Goal: Transaction & Acquisition: Purchase product/service

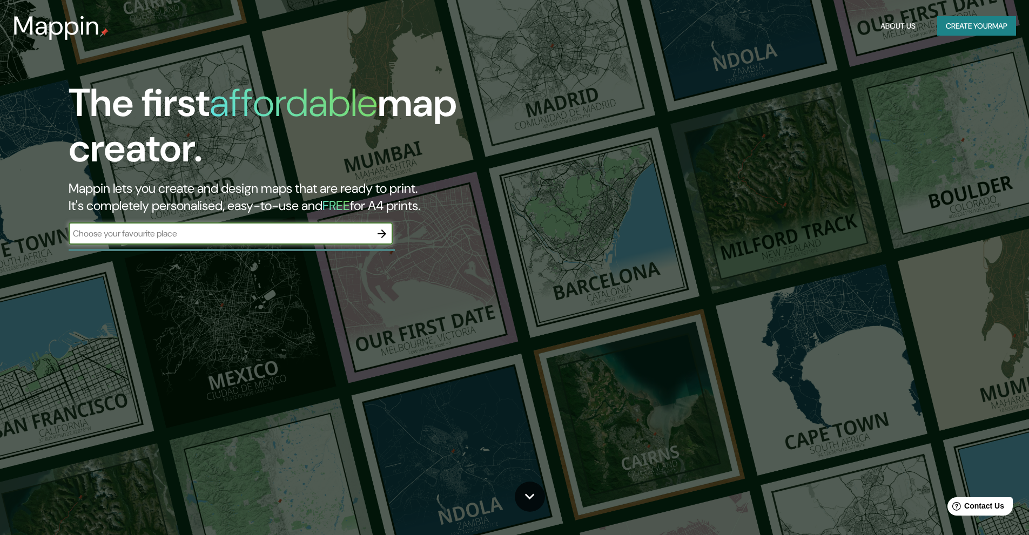
click at [270, 234] on input "text" at bounding box center [220, 233] width 302 height 12
type input "bogota"
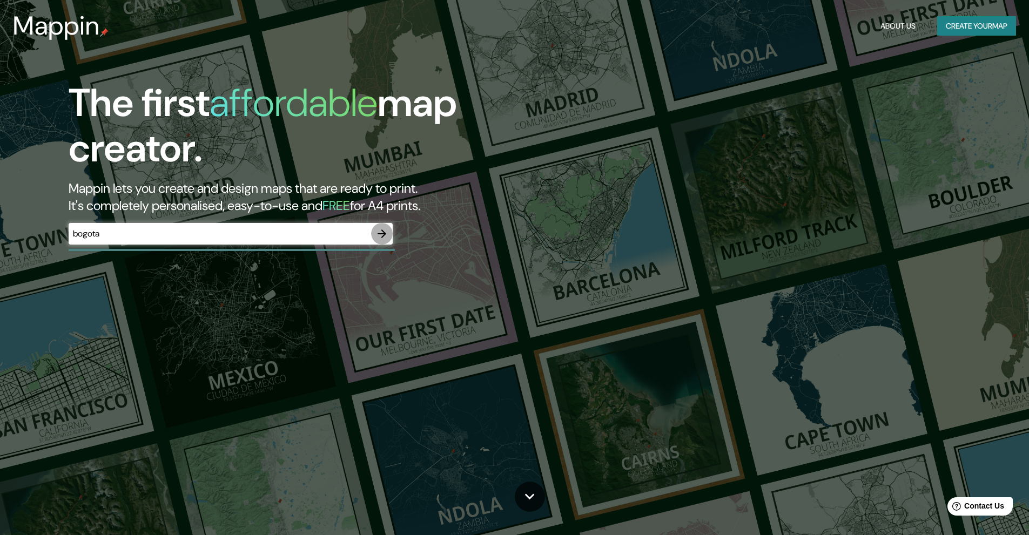
click at [380, 233] on icon "button" at bounding box center [381, 233] width 13 height 13
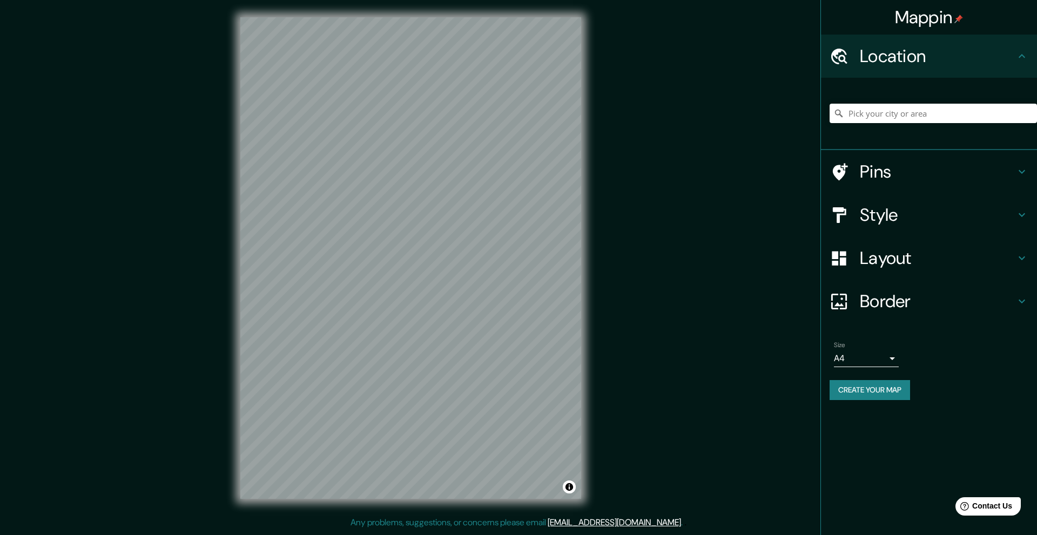
click at [936, 213] on h4 "Style" at bounding box center [938, 215] width 156 height 22
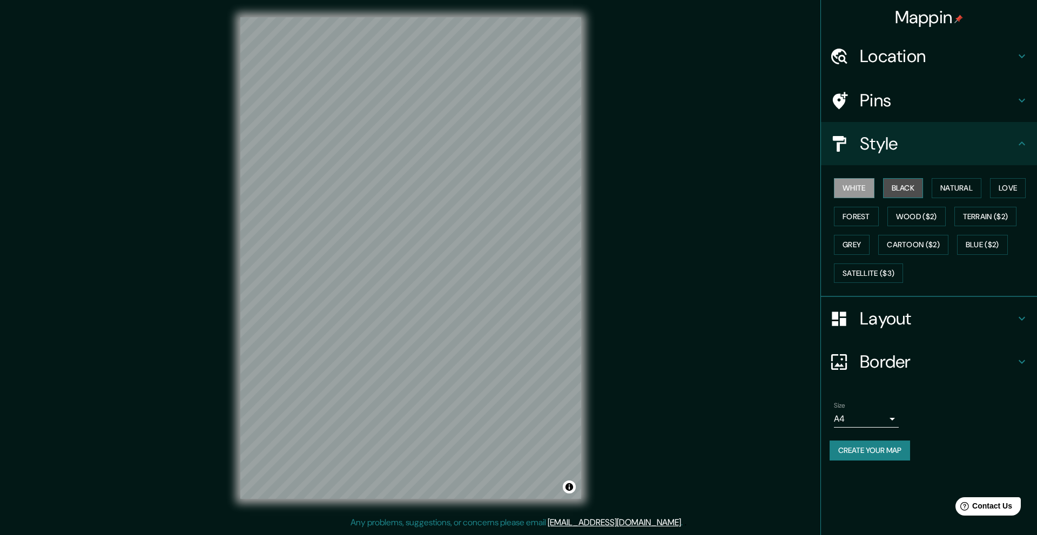
click at [916, 189] on button "Black" at bounding box center [903, 188] width 41 height 20
click at [864, 194] on button "White" at bounding box center [854, 188] width 41 height 20
click at [963, 190] on button "Natural" at bounding box center [957, 188] width 50 height 20
click at [997, 188] on button "Love" at bounding box center [1008, 188] width 36 height 20
click at [977, 189] on button "Natural" at bounding box center [957, 188] width 50 height 20
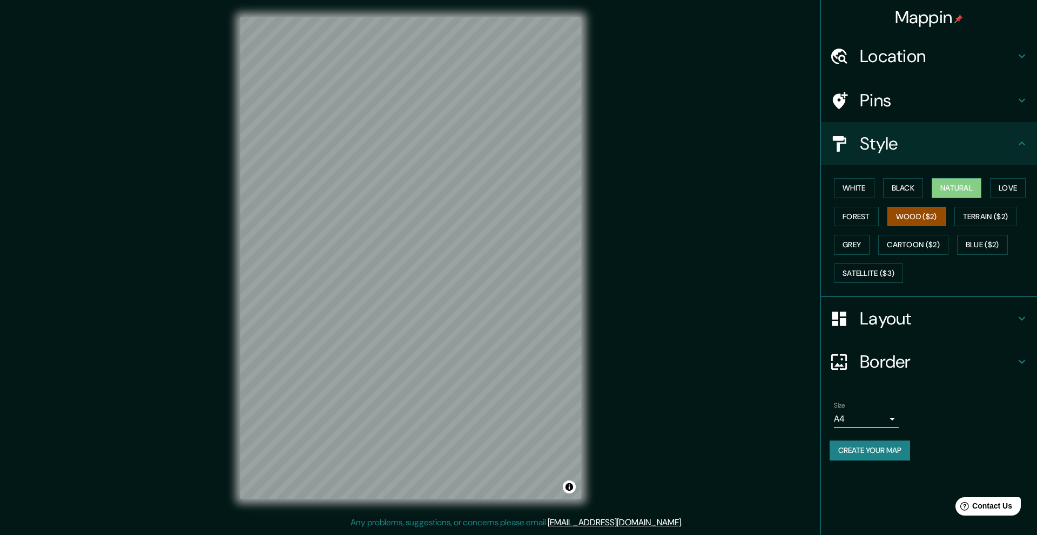
click at [932, 217] on button "Wood ($2)" at bounding box center [916, 217] width 58 height 20
click at [859, 221] on button "Forest" at bounding box center [856, 217] width 45 height 20
drag, startPoint x: 907, startPoint y: 221, endPoint x: 972, endPoint y: 215, distance: 64.6
click at [908, 221] on button "Wood ($2)" at bounding box center [916, 217] width 58 height 20
click at [984, 214] on button "Terrain ($2)" at bounding box center [985, 217] width 63 height 20
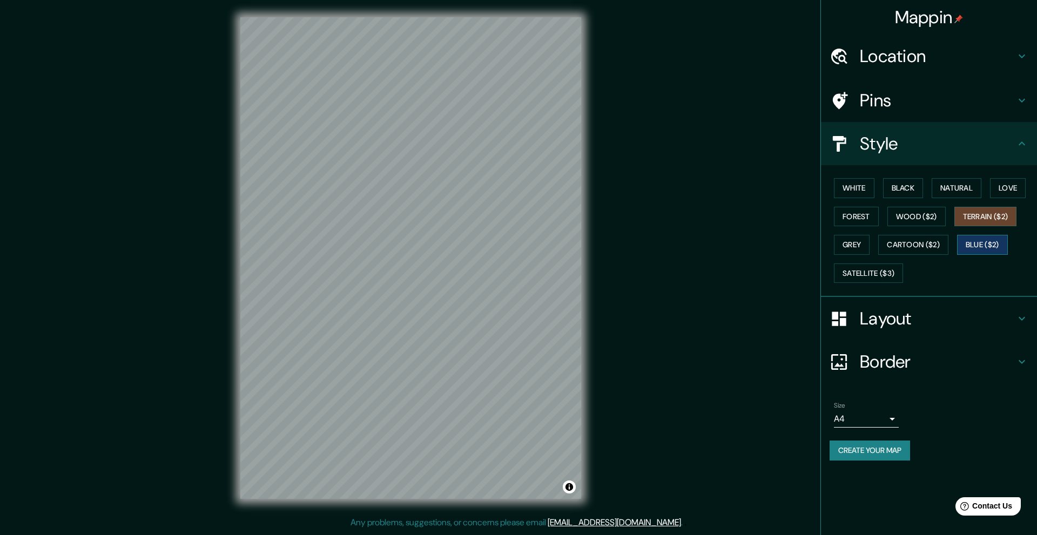
click at [984, 241] on button "Blue ($2)" at bounding box center [982, 245] width 51 height 20
click at [910, 250] on button "Cartoon ($2)" at bounding box center [913, 245] width 70 height 20
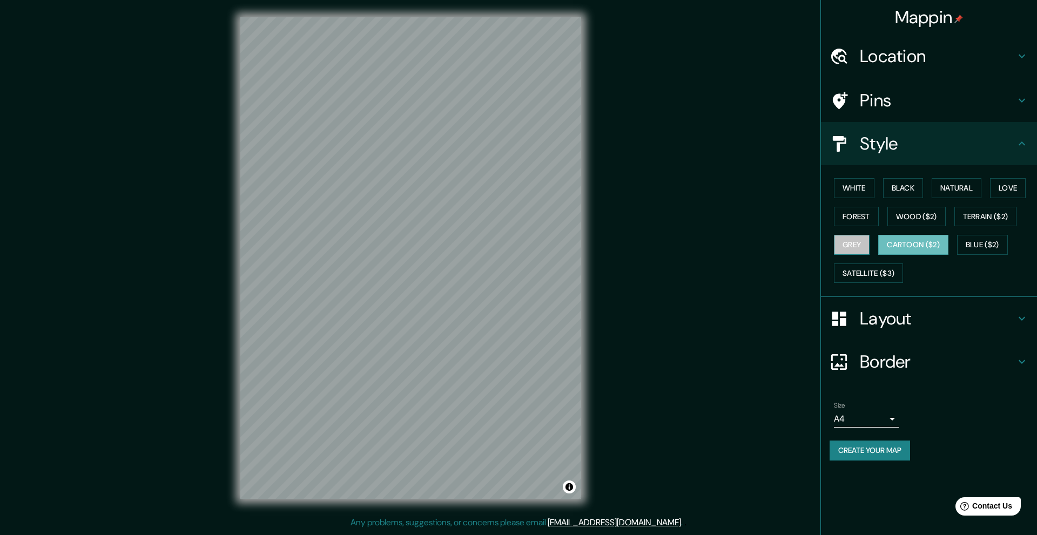
click at [845, 247] on button "Grey" at bounding box center [852, 245] width 36 height 20
click at [970, 243] on button "Blue ($2)" at bounding box center [982, 245] width 51 height 20
click at [861, 190] on button "White" at bounding box center [854, 188] width 41 height 20
click at [976, 250] on button "Blue ($2)" at bounding box center [982, 245] width 51 height 20
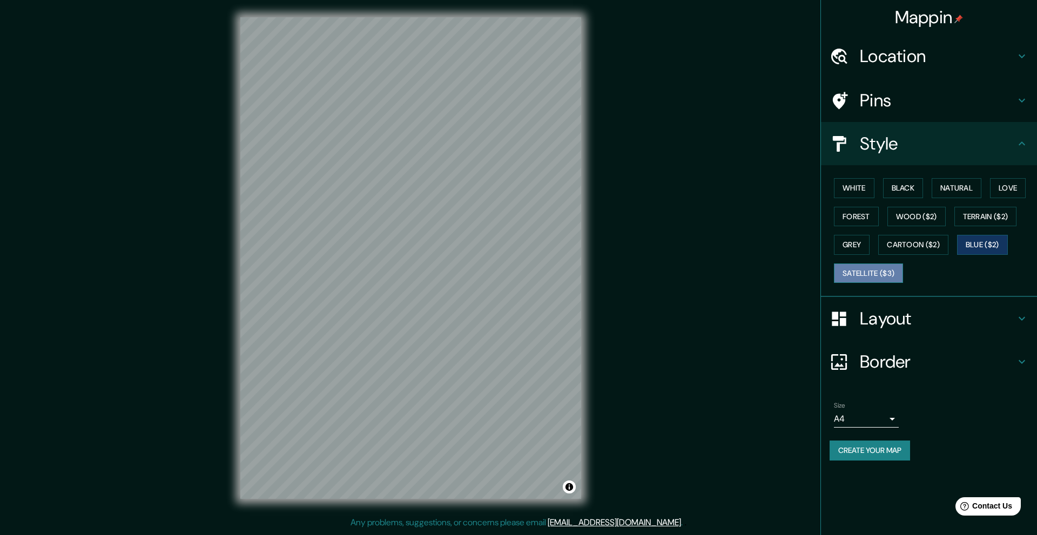
click at [886, 267] on button "Satellite ($3)" at bounding box center [868, 274] width 69 height 20
click at [995, 246] on button "Blue ($2)" at bounding box center [982, 245] width 51 height 20
click at [971, 321] on h4 "Layout" at bounding box center [938, 319] width 156 height 22
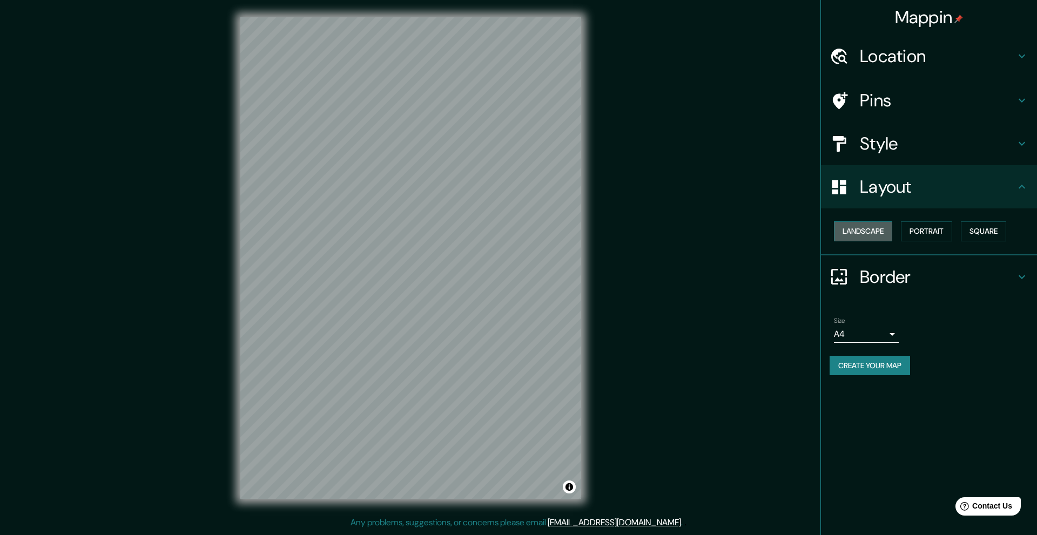
click at [847, 224] on button "Landscape" at bounding box center [863, 231] width 58 height 20
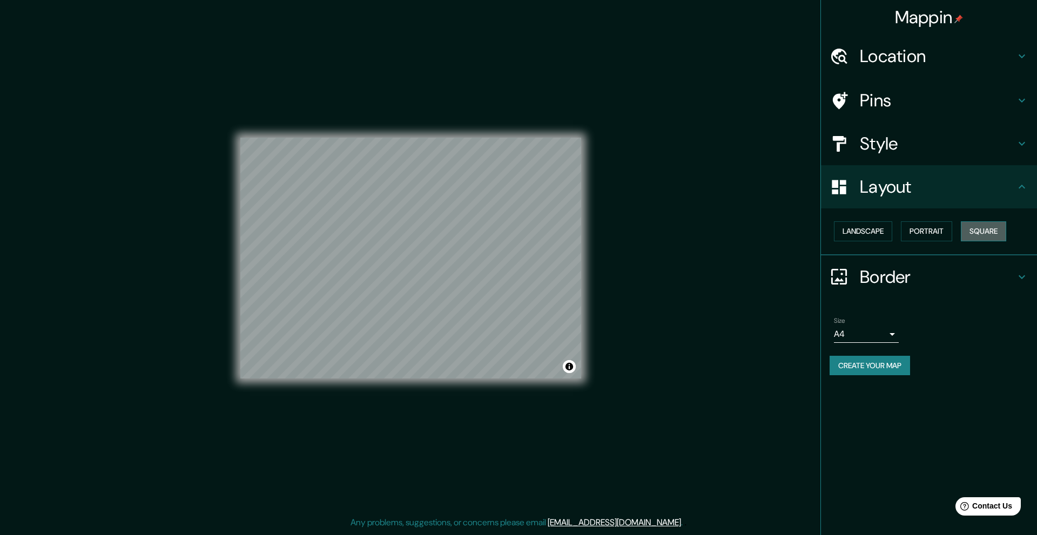
click at [983, 228] on button "Square" at bounding box center [983, 231] width 45 height 20
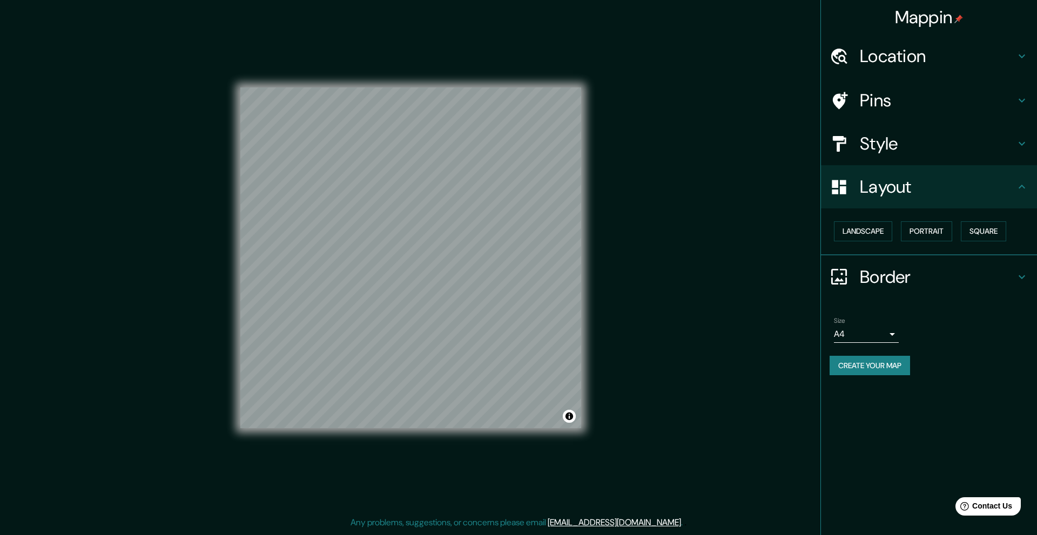
click at [937, 268] on h4 "Border" at bounding box center [938, 277] width 156 height 22
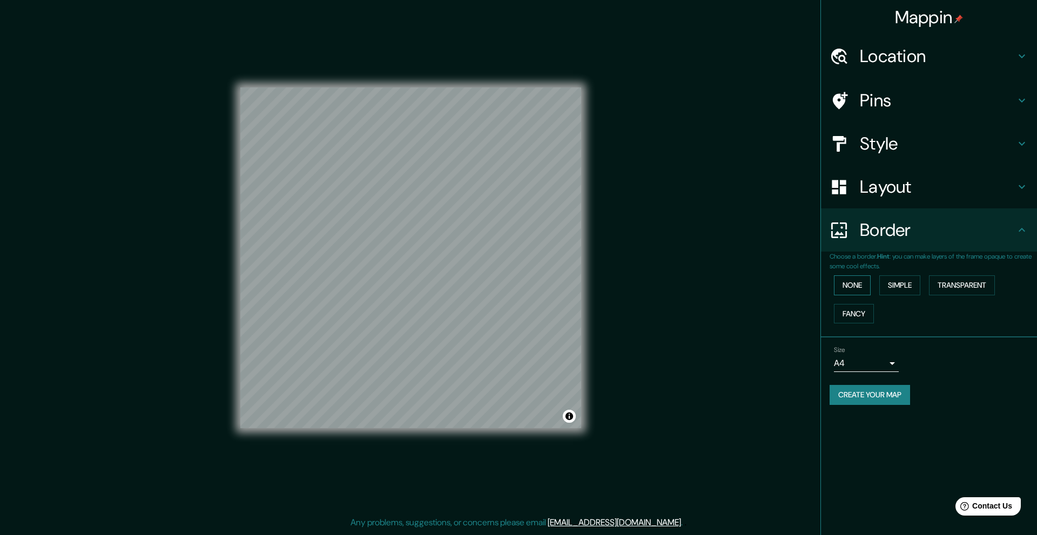
click at [845, 290] on button "None" at bounding box center [852, 285] width 37 height 20
click at [899, 287] on button "Simple" at bounding box center [899, 285] width 41 height 20
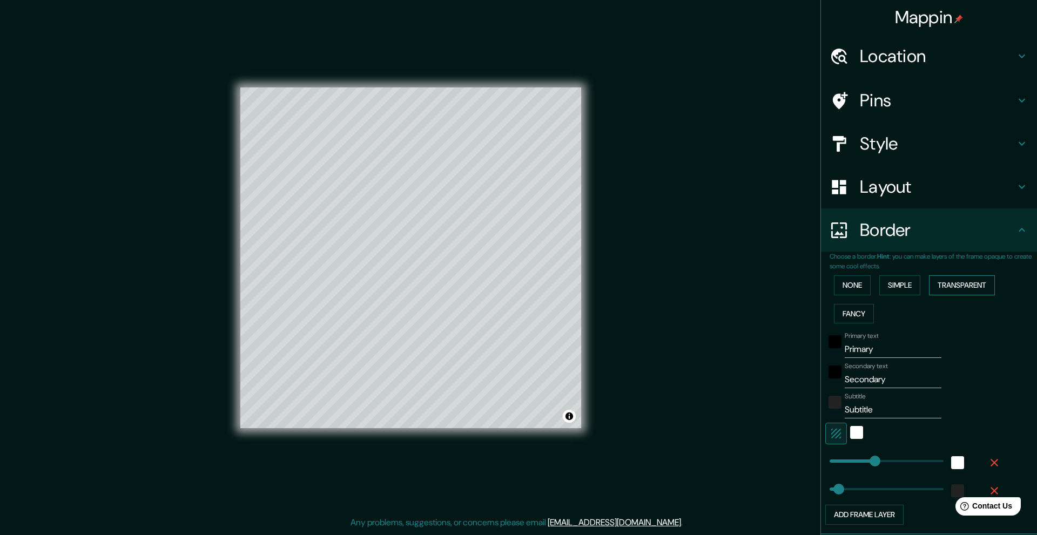
click at [967, 287] on button "Transparent" at bounding box center [962, 285] width 66 height 20
click at [849, 306] on button "Fancy" at bounding box center [854, 314] width 40 height 20
click at [845, 290] on button "None" at bounding box center [852, 285] width 37 height 20
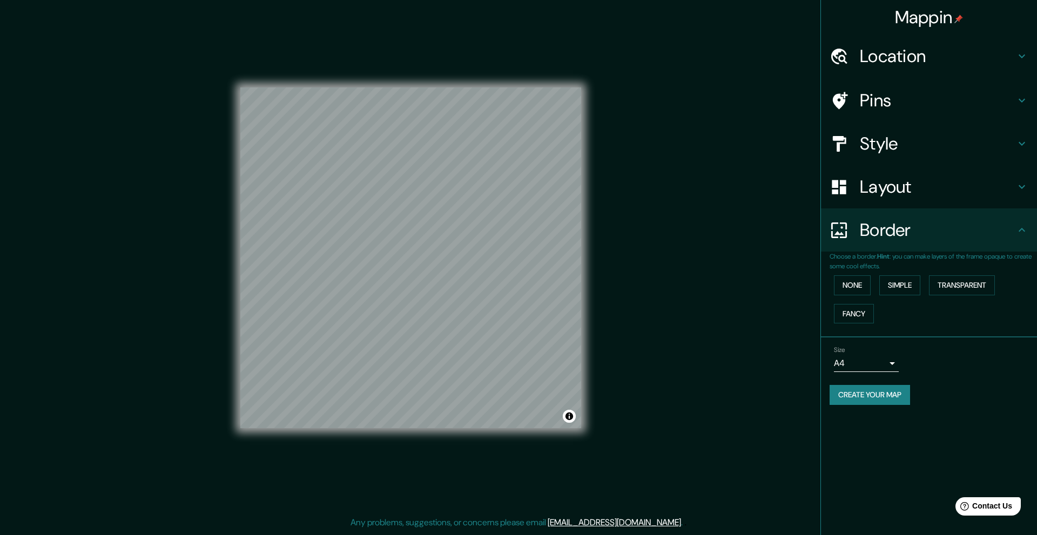
click at [890, 152] on h4 "Style" at bounding box center [938, 144] width 156 height 22
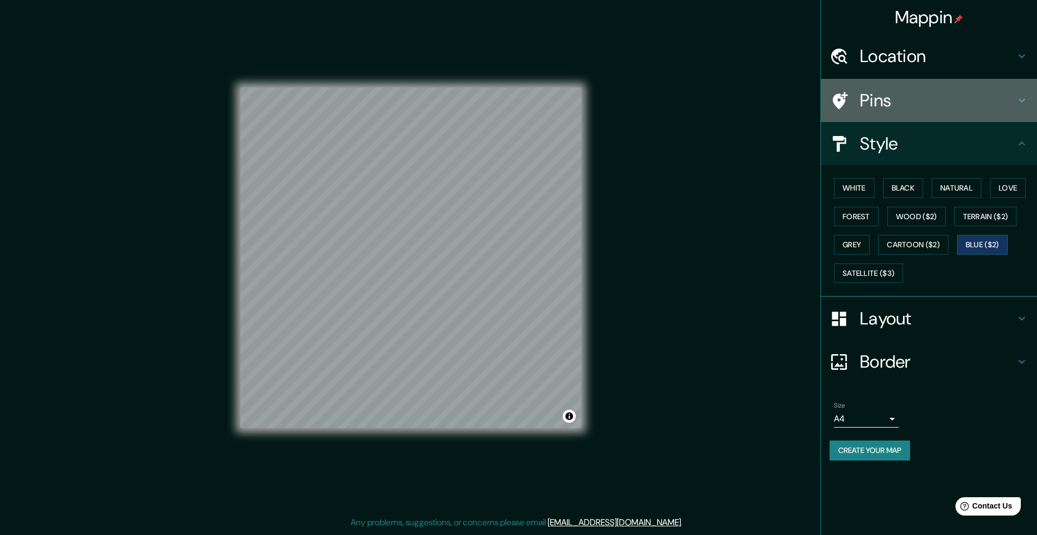
click at [892, 115] on div "Pins" at bounding box center [929, 100] width 216 height 43
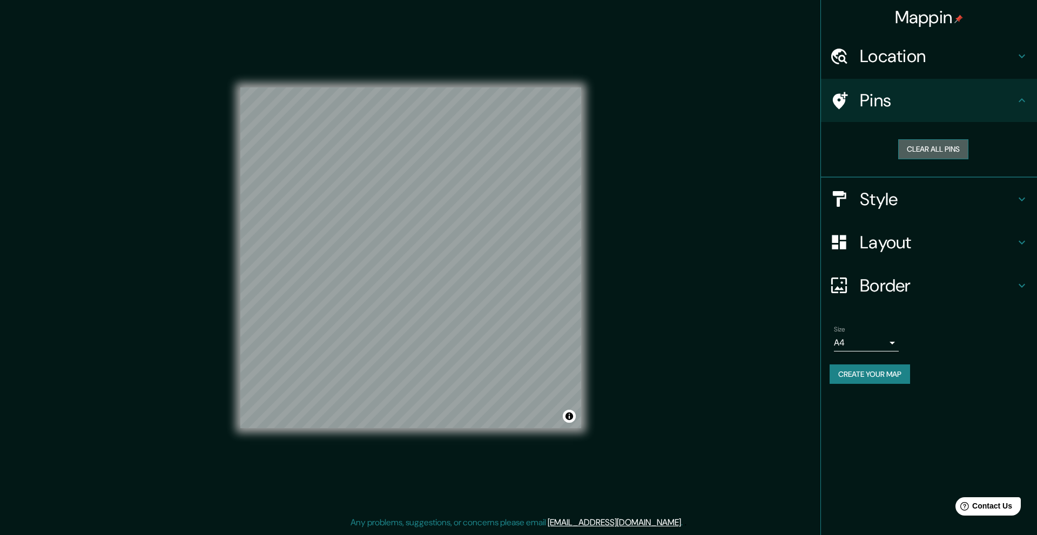
click at [917, 151] on button "Clear all pins" at bounding box center [933, 149] width 70 height 20
click at [912, 156] on button "Clear all pins" at bounding box center [933, 149] width 70 height 20
click at [942, 154] on button "Clear all pins" at bounding box center [933, 149] width 70 height 20
click at [927, 200] on h4 "Style" at bounding box center [938, 200] width 156 height 22
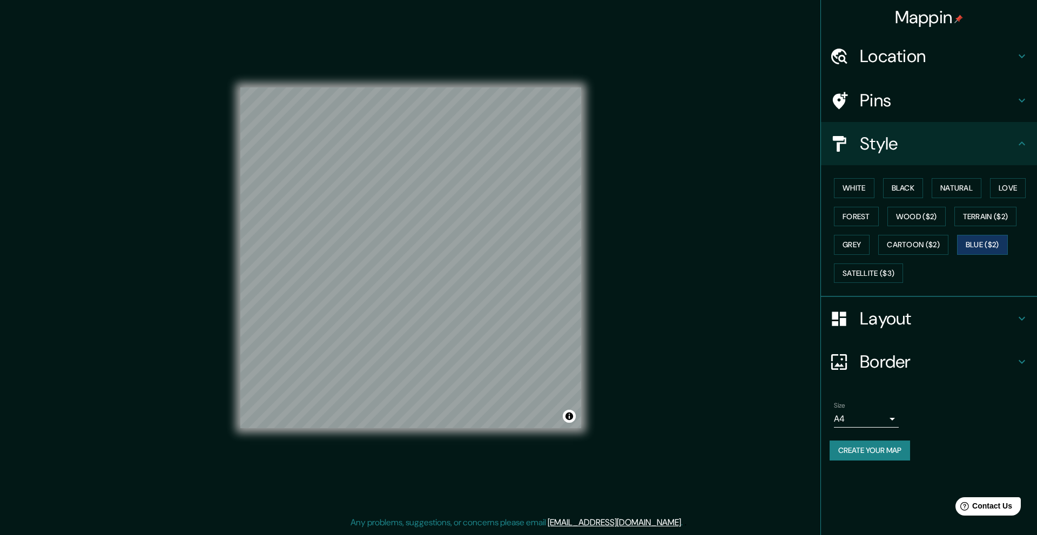
click at [882, 70] on div "Location" at bounding box center [929, 56] width 216 height 43
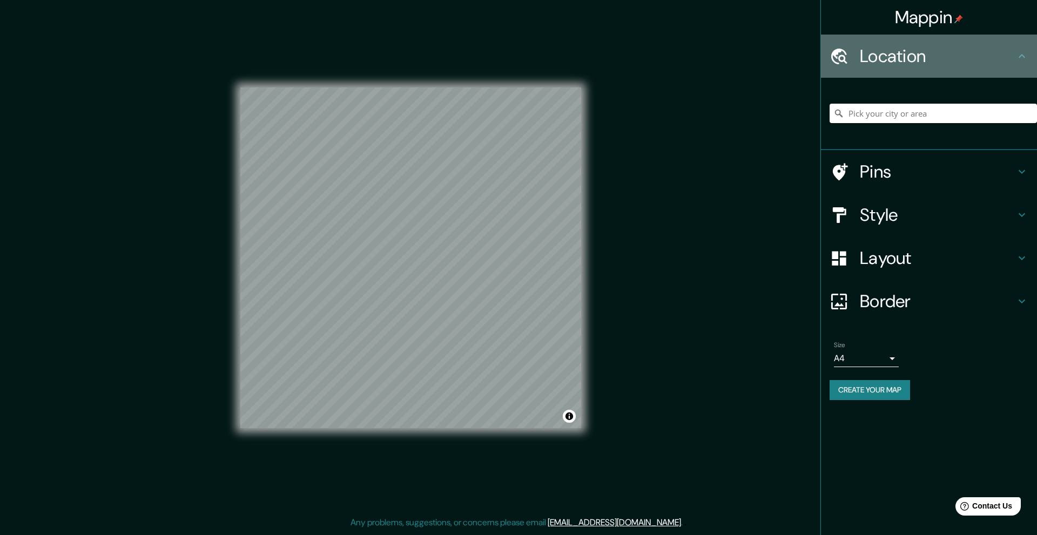
click at [882, 70] on div "Location" at bounding box center [929, 56] width 216 height 43
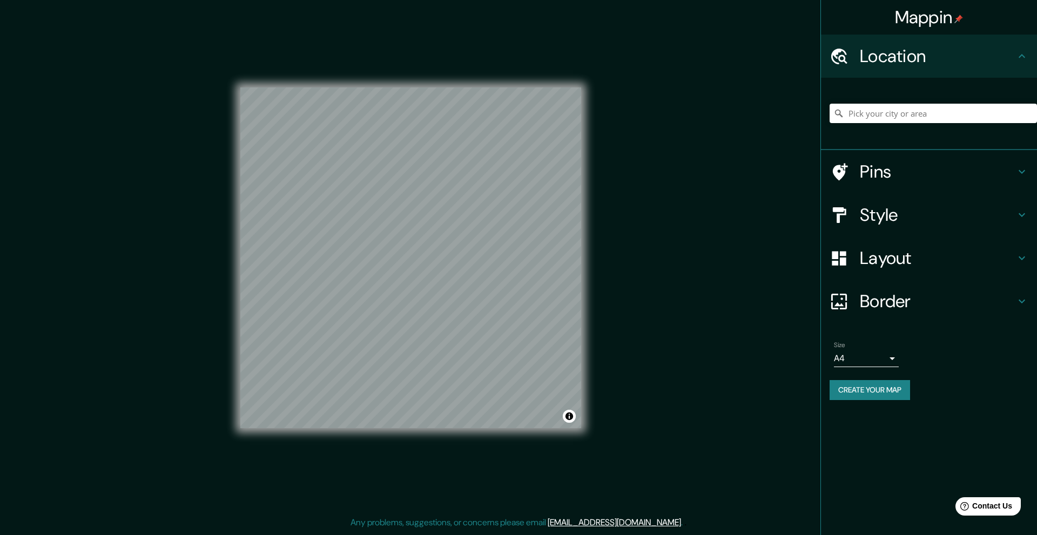
click at [862, 213] on h4 "Style" at bounding box center [938, 215] width 156 height 22
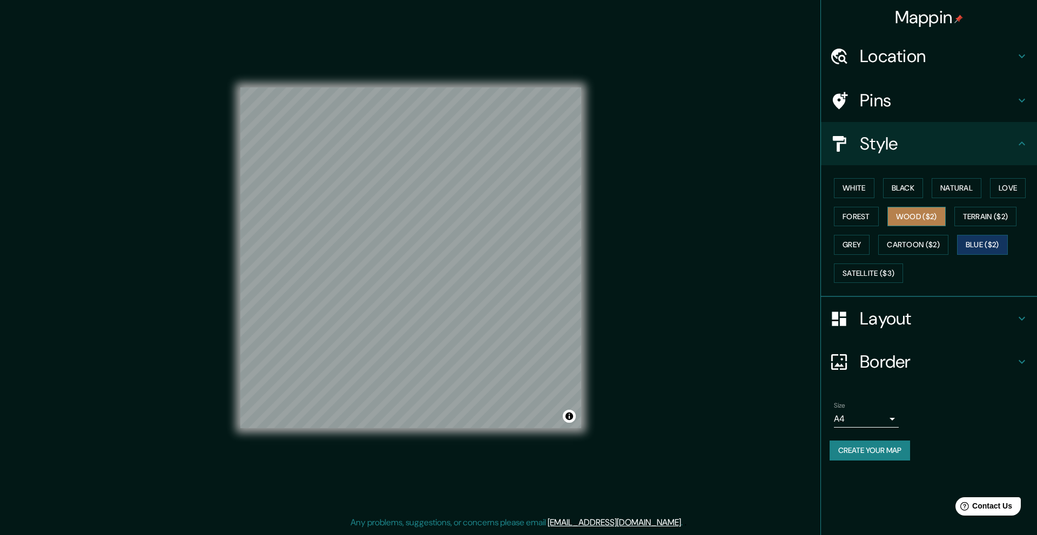
click at [918, 216] on button "Wood ($2)" at bounding box center [916, 217] width 58 height 20
click at [953, 191] on button "Natural" at bounding box center [957, 188] width 50 height 20
click at [895, 189] on button "Black" at bounding box center [903, 188] width 41 height 20
click at [998, 192] on button "Love" at bounding box center [1008, 188] width 36 height 20
click at [999, 245] on button "Blue ($2)" at bounding box center [982, 245] width 51 height 20
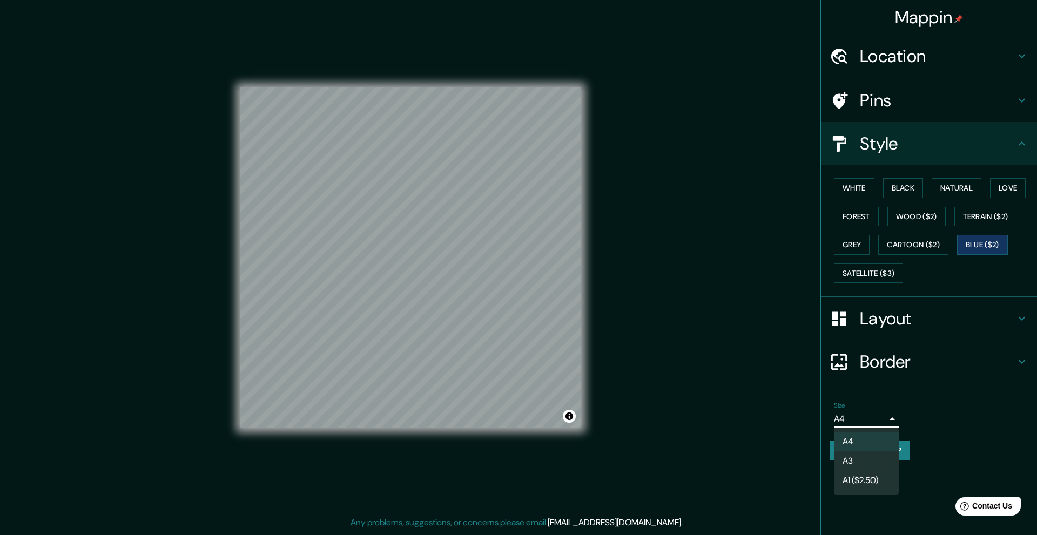
click at [896, 420] on body "Mappin Location Pins Style White Black Natural Love Forest Wood ($2) Terrain ($…" at bounding box center [518, 267] width 1037 height 535
click at [947, 458] on div at bounding box center [518, 267] width 1037 height 535
click at [879, 454] on button "Create your map" at bounding box center [870, 451] width 80 height 20
click at [900, 449] on button "Create your map" at bounding box center [870, 451] width 80 height 20
click at [853, 451] on button "Create your map" at bounding box center [870, 451] width 80 height 20
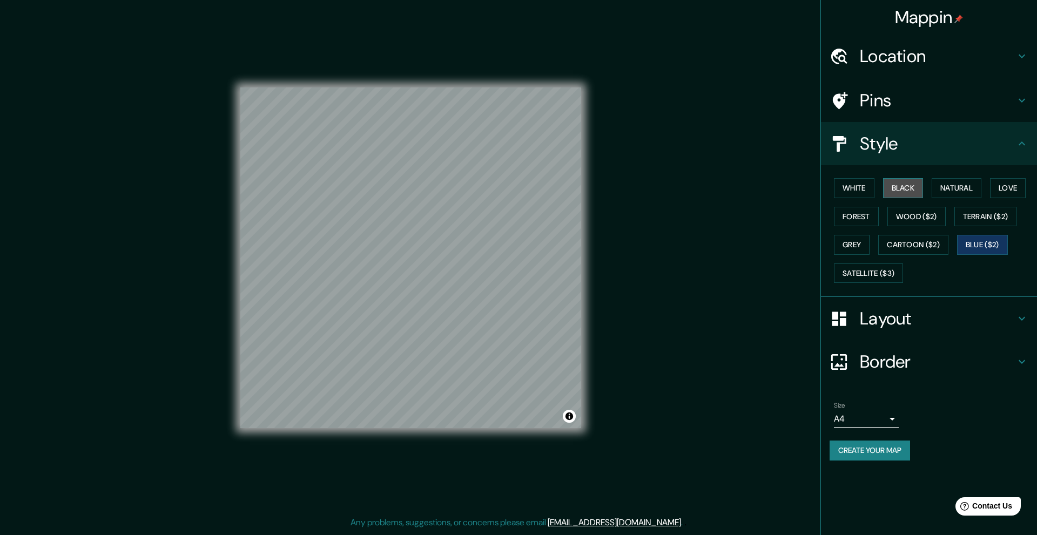
click at [911, 190] on button "Black" at bounding box center [903, 188] width 41 height 20
click at [864, 192] on button "White" at bounding box center [854, 188] width 41 height 20
click at [955, 186] on button "Natural" at bounding box center [957, 188] width 50 height 20
click at [862, 188] on button "White" at bounding box center [854, 188] width 41 height 20
click at [948, 186] on button "Natural" at bounding box center [957, 188] width 50 height 20
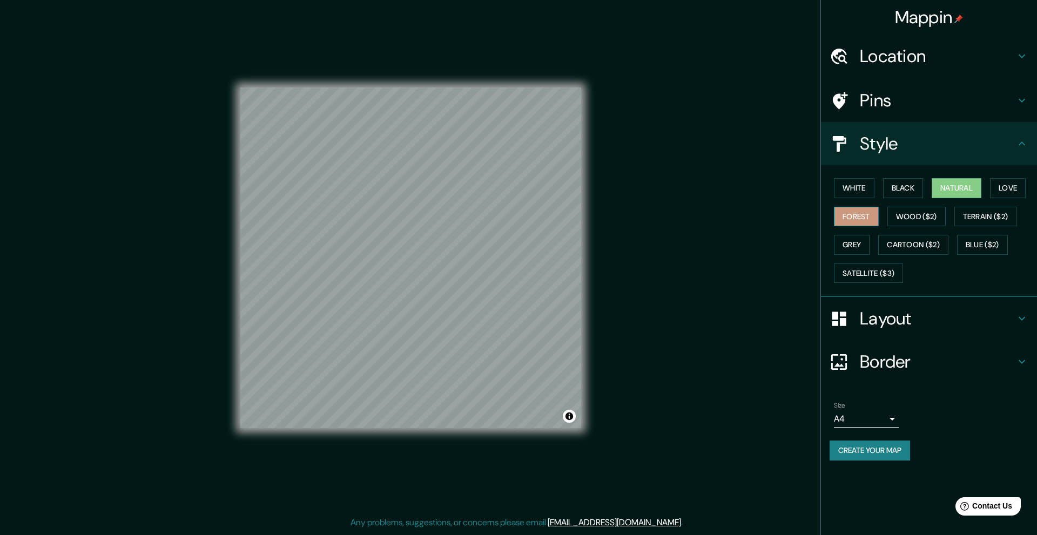
click at [864, 223] on button "Forest" at bounding box center [856, 217] width 45 height 20
click at [863, 186] on button "White" at bounding box center [854, 188] width 41 height 20
click at [892, 185] on button "Black" at bounding box center [903, 188] width 41 height 20
click at [862, 193] on button "White" at bounding box center [854, 188] width 41 height 20
click at [859, 243] on button "Grey" at bounding box center [852, 245] width 36 height 20
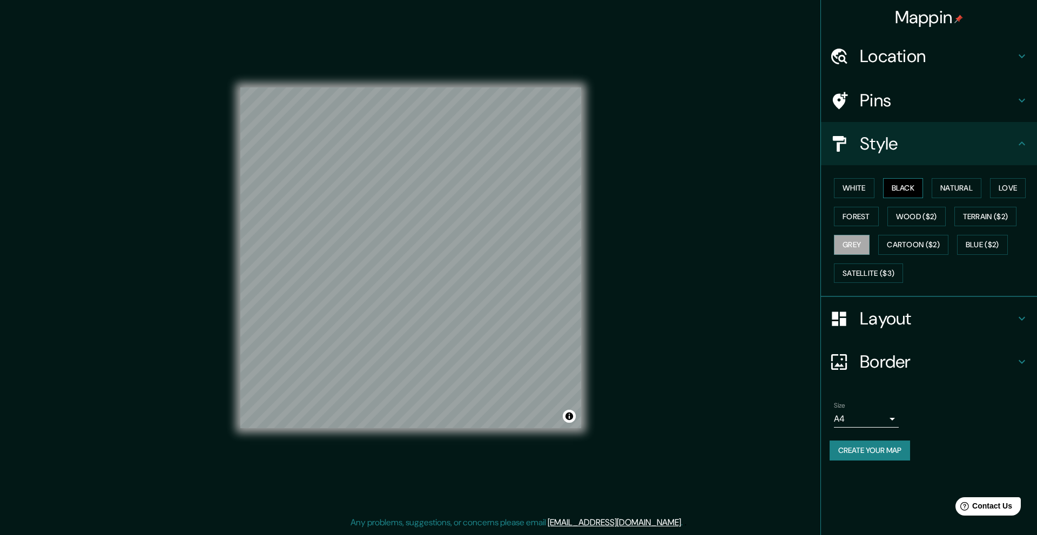
click at [920, 185] on button "Black" at bounding box center [903, 188] width 41 height 20
click at [952, 187] on button "Natural" at bounding box center [957, 188] width 50 height 20
click at [867, 215] on button "Forest" at bounding box center [856, 217] width 45 height 20
click at [964, 194] on button "Natural" at bounding box center [957, 188] width 50 height 20
click at [902, 450] on button "Create your map" at bounding box center [870, 451] width 80 height 20
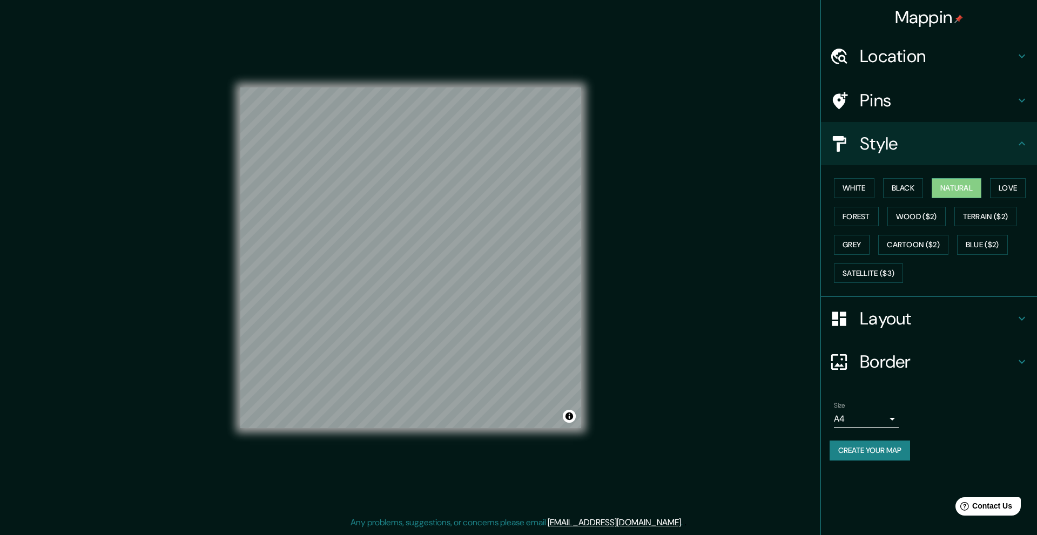
click at [923, 316] on h4 "Layout" at bounding box center [938, 319] width 156 height 22
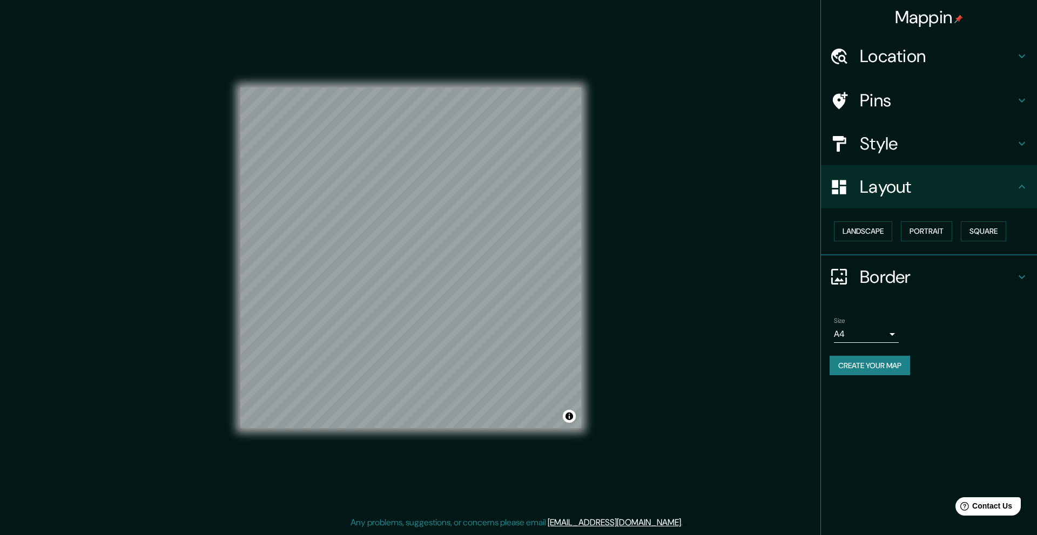
click at [904, 286] on h4 "Border" at bounding box center [938, 277] width 156 height 22
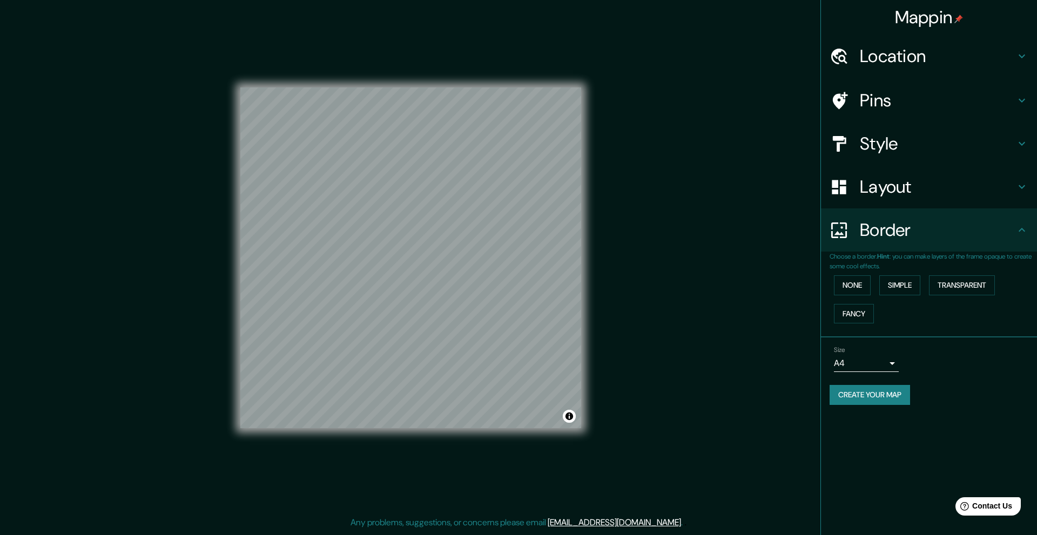
click at [940, 103] on h4 "Pins" at bounding box center [938, 101] width 156 height 22
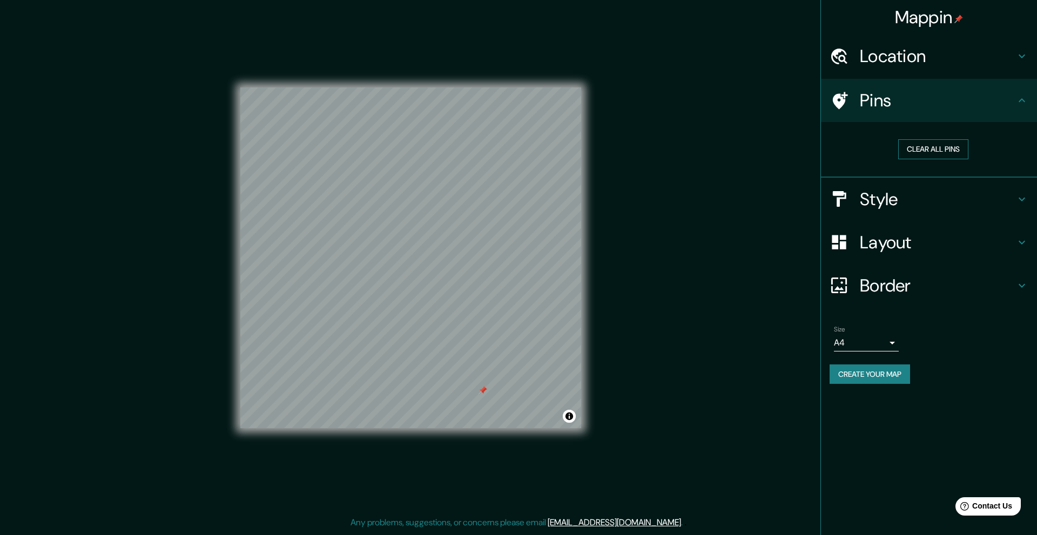
click at [929, 152] on button "Clear all pins" at bounding box center [933, 149] width 70 height 20
click at [879, 387] on div "Size A4 single Create your map" at bounding box center [929, 357] width 199 height 72
click at [877, 379] on button "Create your map" at bounding box center [870, 375] width 80 height 20
click at [918, 49] on h4 "Location" at bounding box center [938, 56] width 156 height 22
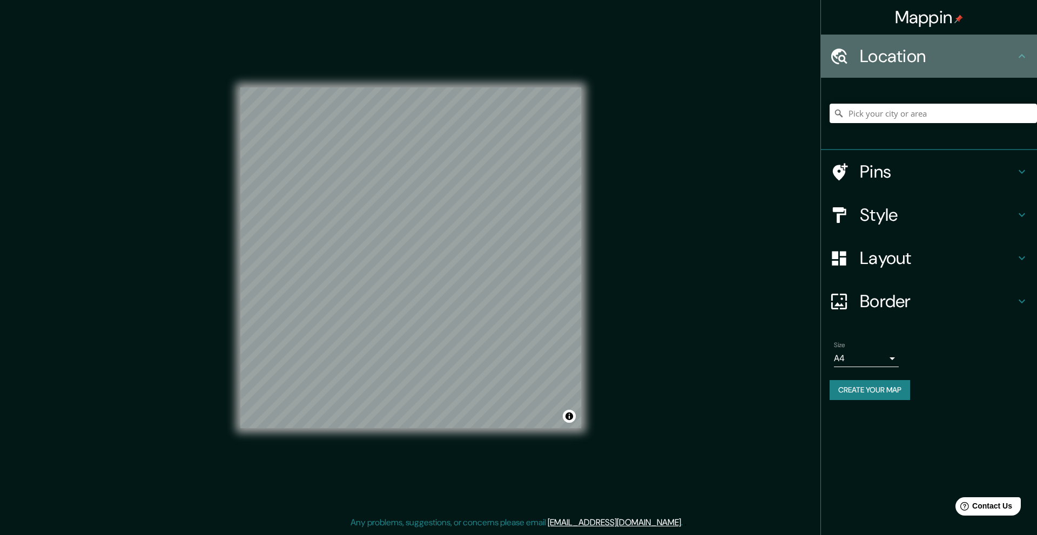
click at [918, 51] on h4 "Location" at bounding box center [938, 56] width 156 height 22
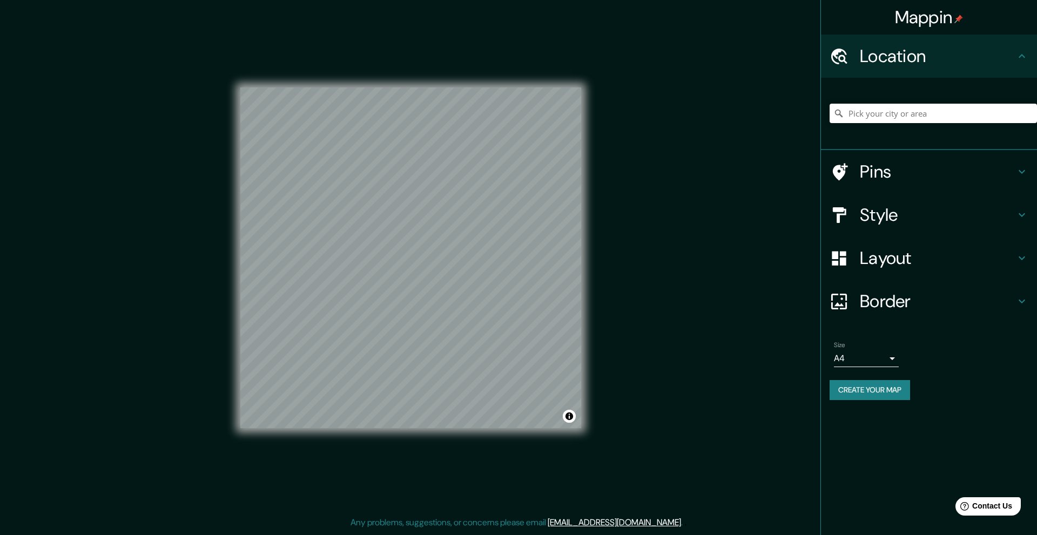
click at [897, 388] on button "Create your map" at bounding box center [870, 390] width 80 height 20
click at [873, 396] on button "Create your map" at bounding box center [870, 390] width 80 height 20
click at [873, 396] on div "Create your map" at bounding box center [929, 390] width 199 height 20
click at [873, 395] on div "Create your map" at bounding box center [929, 390] width 199 height 20
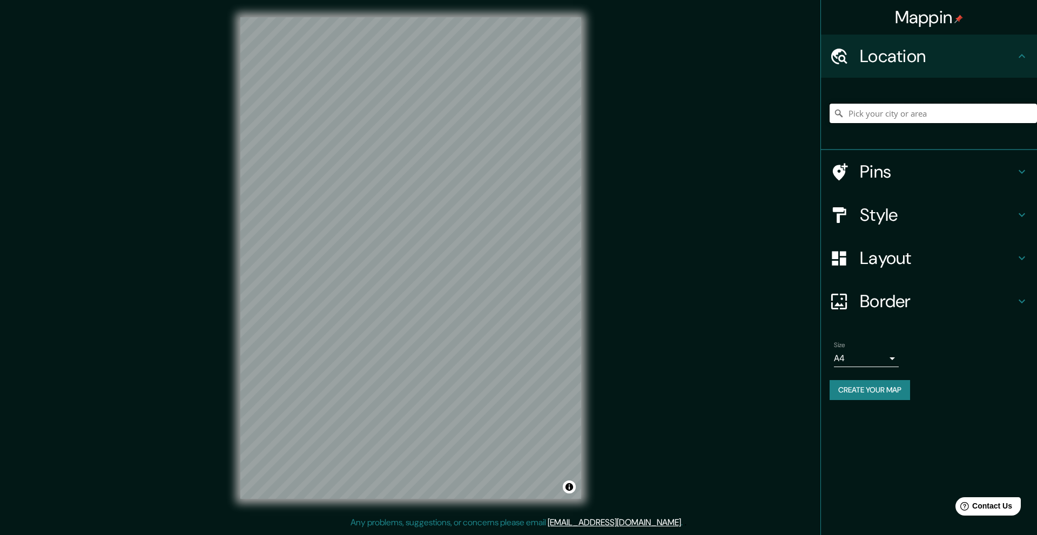
click at [861, 112] on input "Pick your city or area" at bounding box center [933, 113] width 207 height 19
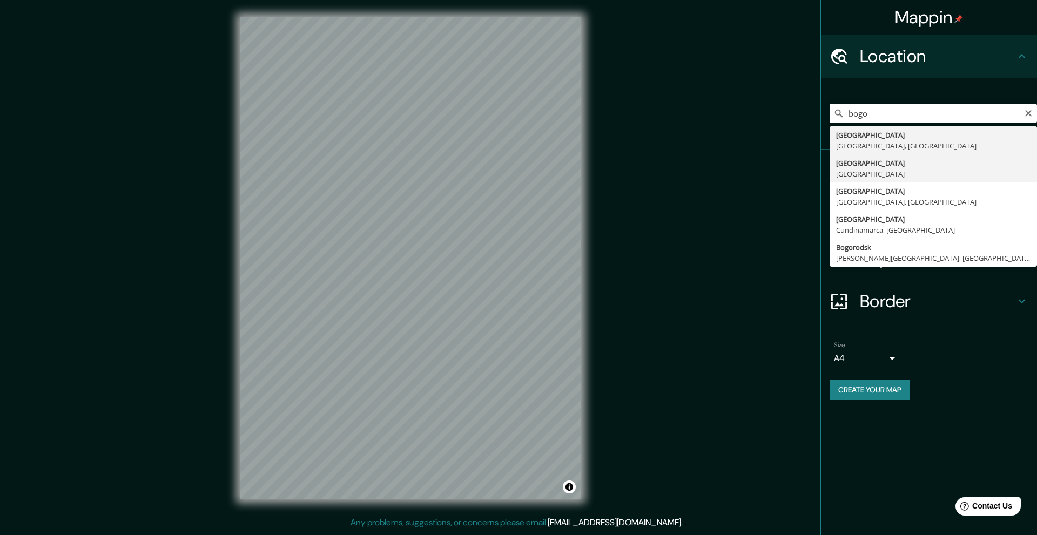
type input "[GEOGRAPHIC_DATA], [GEOGRAPHIC_DATA]"
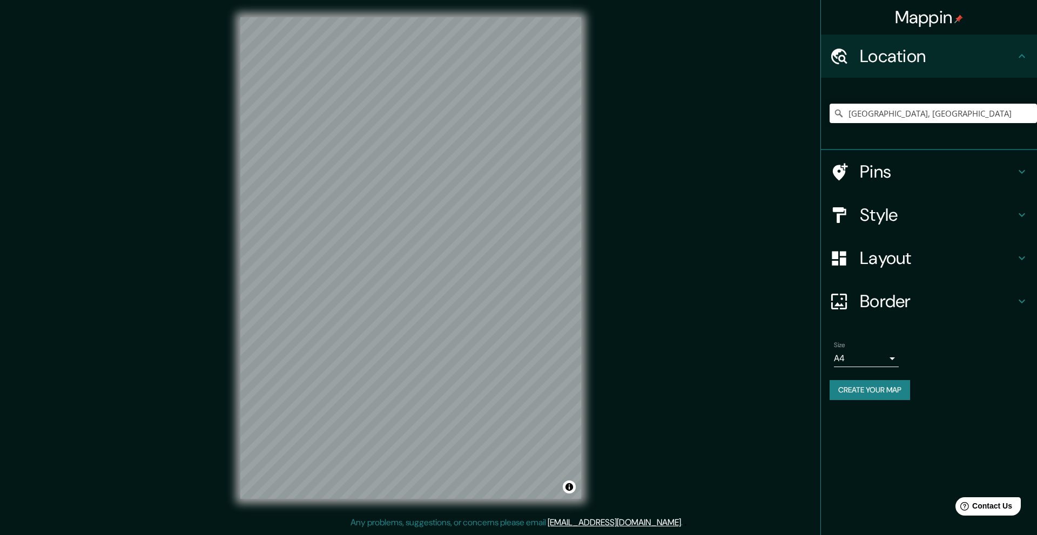
click at [883, 218] on h4 "Style" at bounding box center [938, 215] width 156 height 22
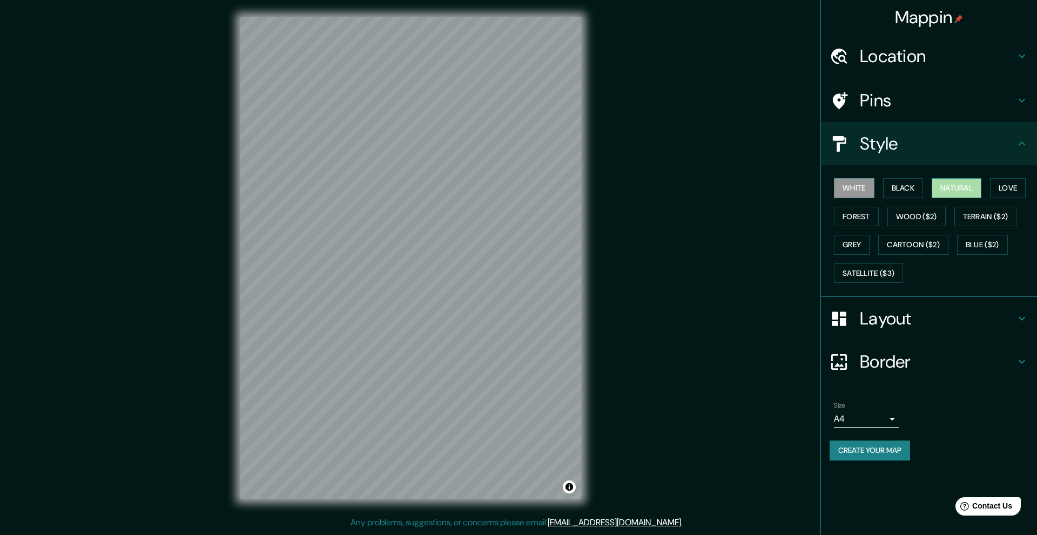
click at [947, 185] on button "Natural" at bounding box center [957, 188] width 50 height 20
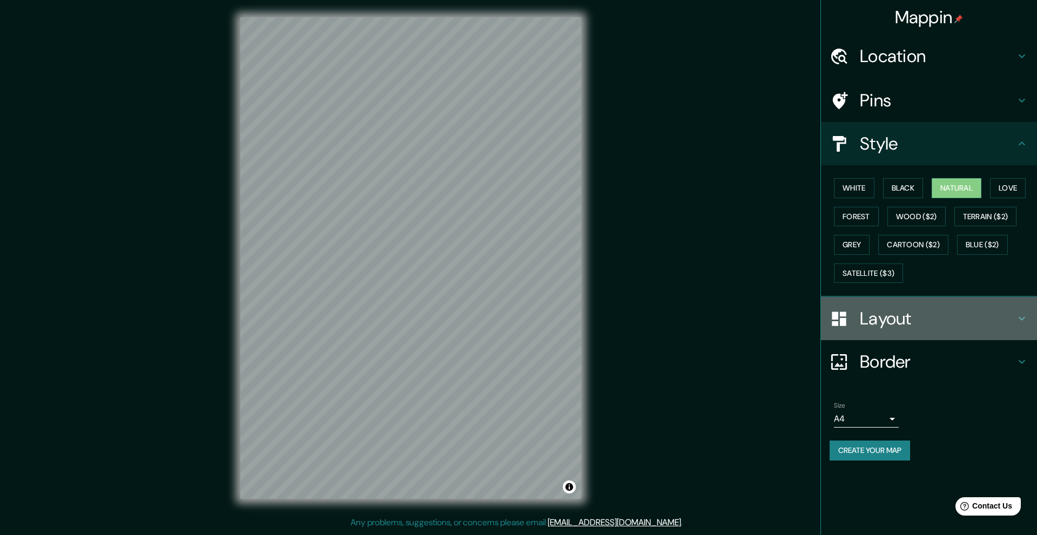
click at [876, 330] on div "Layout" at bounding box center [929, 318] width 216 height 43
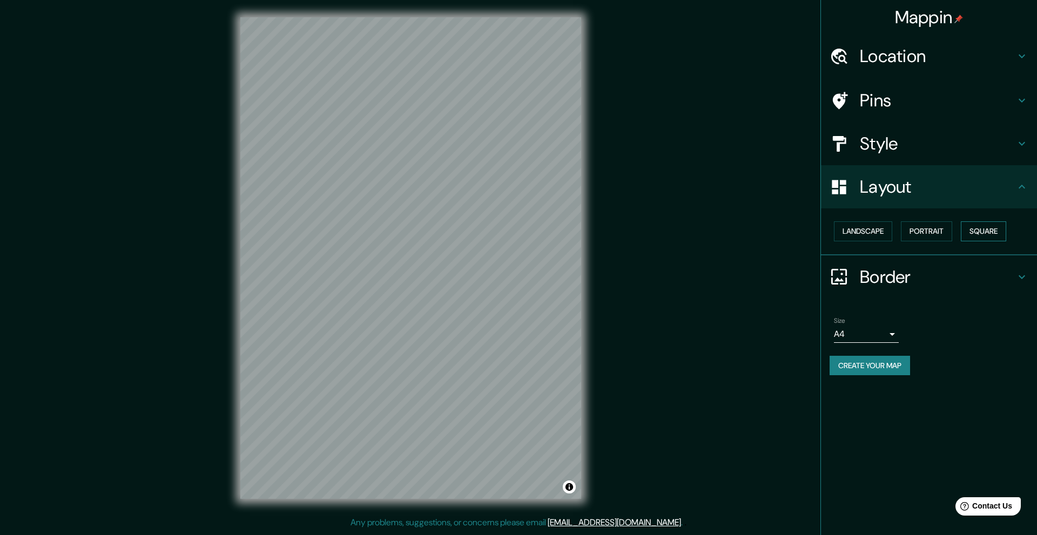
click at [983, 232] on button "Square" at bounding box center [983, 231] width 45 height 20
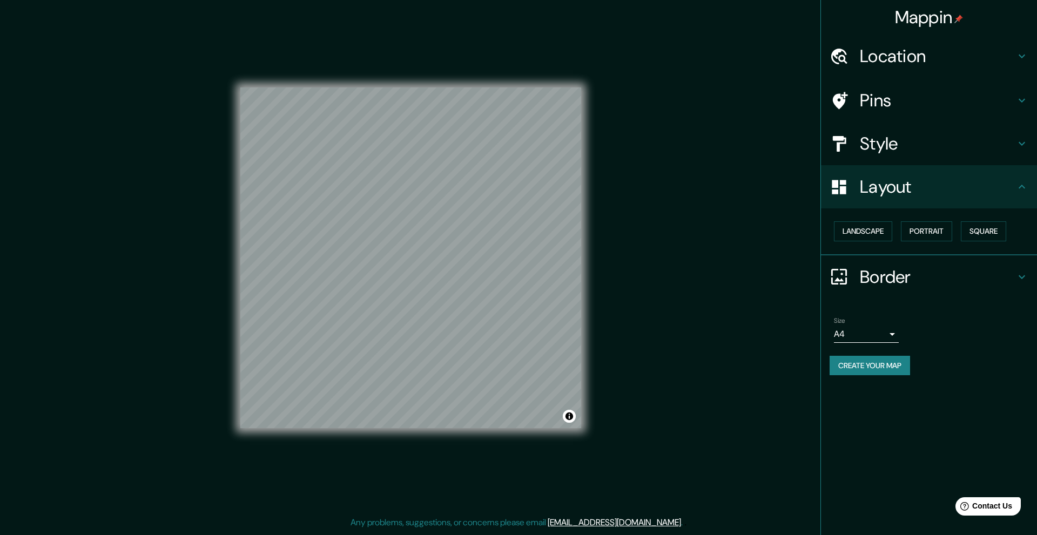
click at [934, 279] on h4 "Border" at bounding box center [938, 277] width 156 height 22
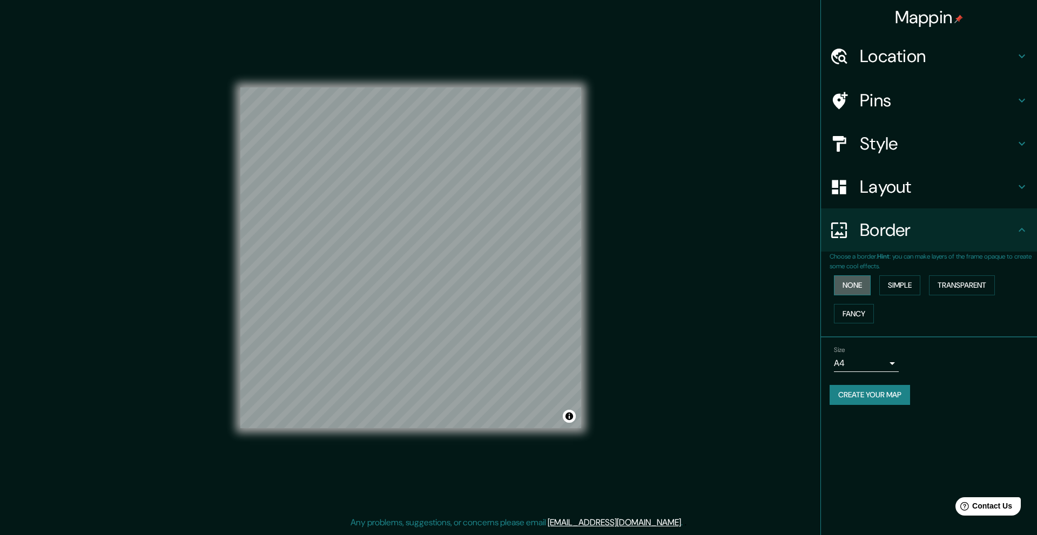
click at [845, 293] on button "None" at bounding box center [852, 285] width 37 height 20
click at [897, 394] on button "Create your map" at bounding box center [870, 395] width 80 height 20
click at [897, 394] on div "Create your map" at bounding box center [929, 395] width 199 height 20
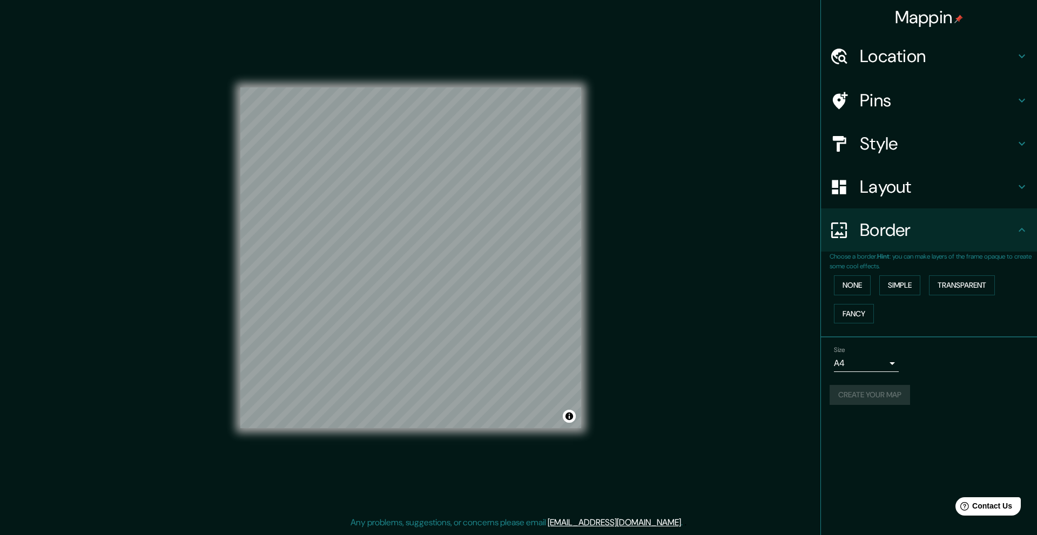
click at [897, 394] on div "Create your map" at bounding box center [929, 395] width 199 height 20
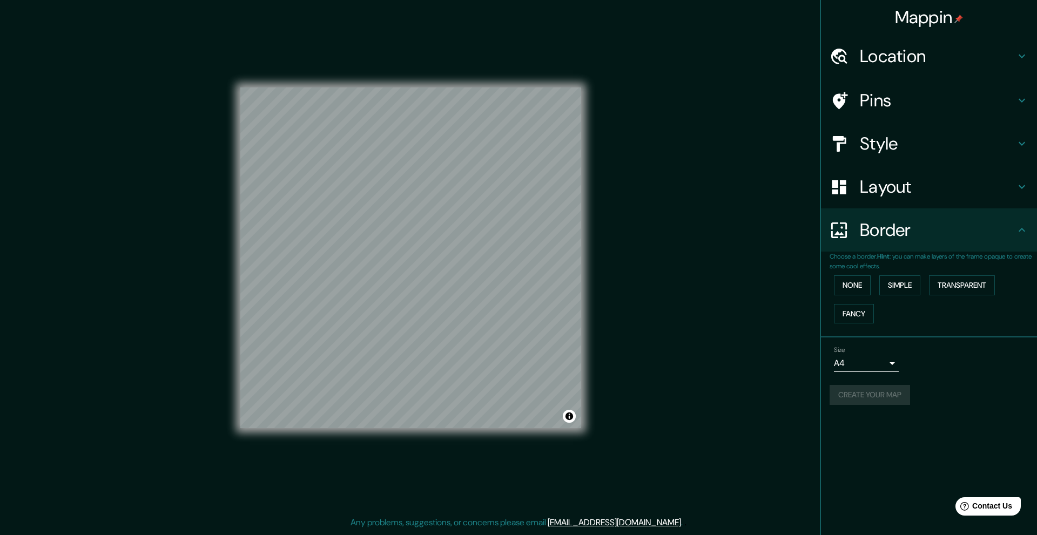
click at [897, 394] on div "Create your map" at bounding box center [929, 395] width 199 height 20
